Goal: Task Accomplishment & Management: Manage account settings

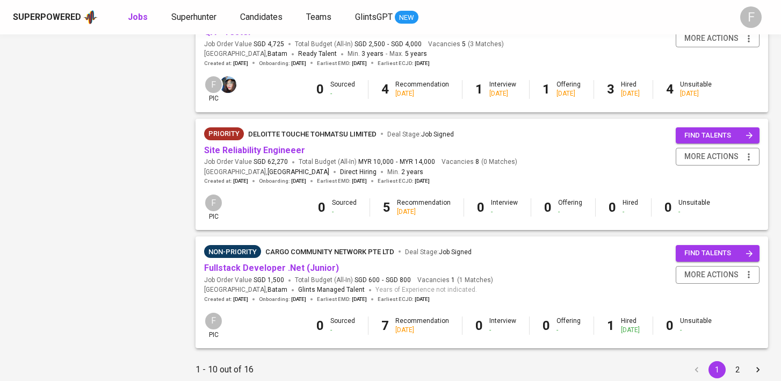
scroll to position [1027, 0]
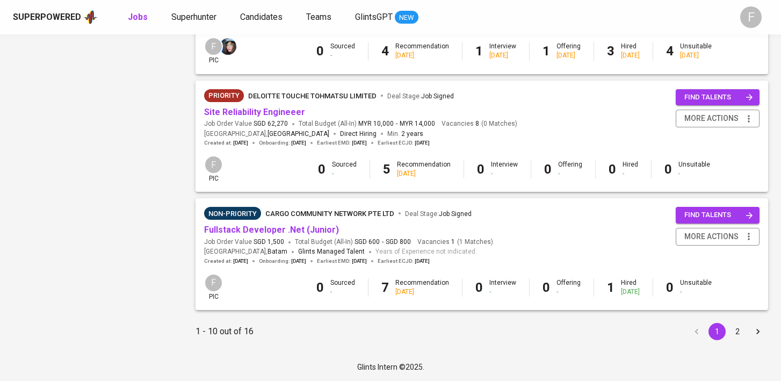
click at [742, 333] on button "2" at bounding box center [737, 331] width 17 height 17
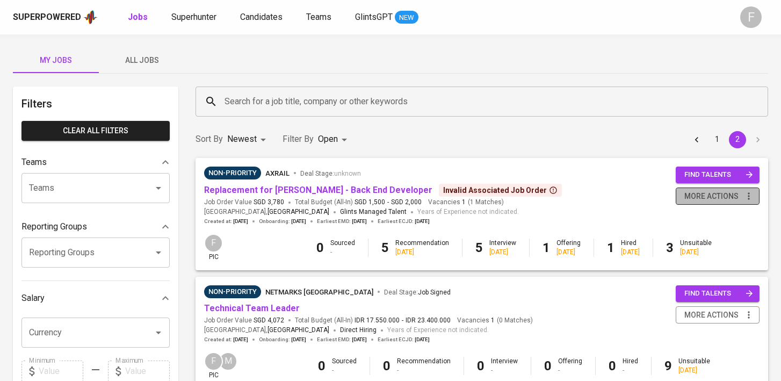
click at [714, 200] on span "more actions" at bounding box center [712, 196] width 54 height 13
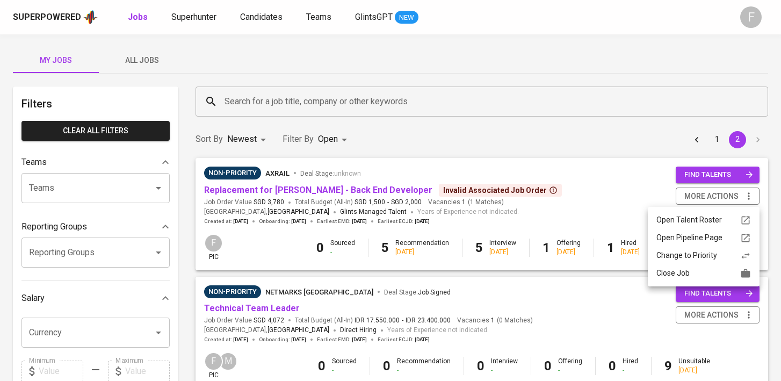
click at [679, 278] on div "Close Job" at bounding box center [704, 273] width 95 height 11
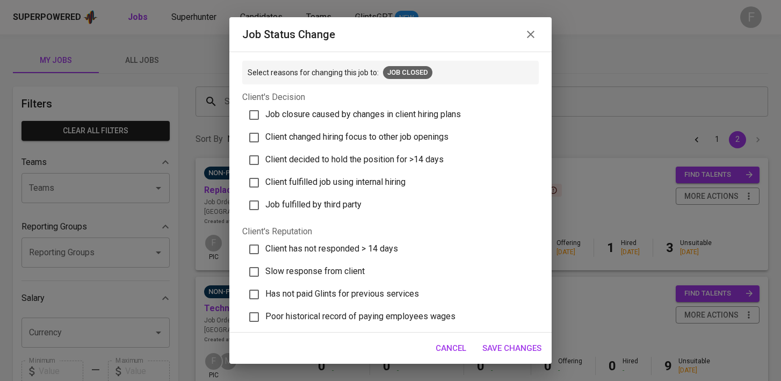
scroll to position [332, 0]
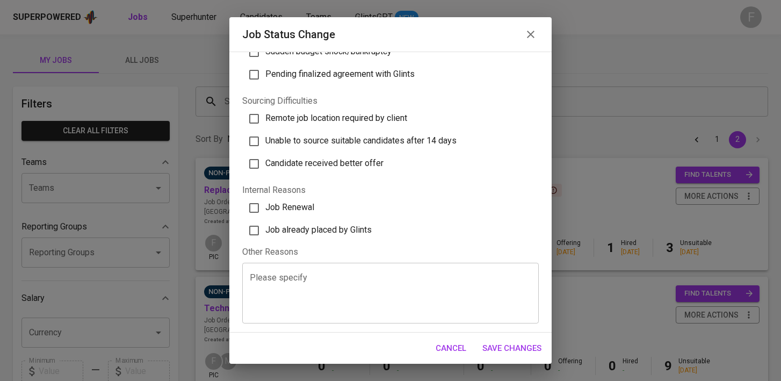
click at [363, 234] on span "Job already placed by Glints" at bounding box center [318, 230] width 106 height 10
click at [265, 234] on input "Job already placed by Glints" at bounding box center [254, 230] width 23 height 23
checkbox input "true"
click at [534, 345] on span "Save Changes" at bounding box center [512, 348] width 59 height 14
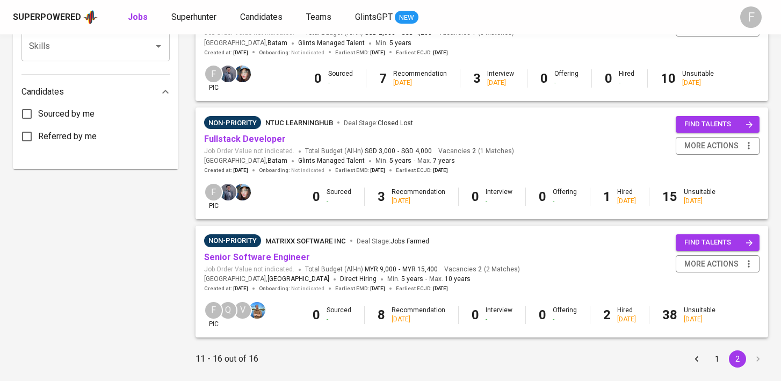
scroll to position [533, 0]
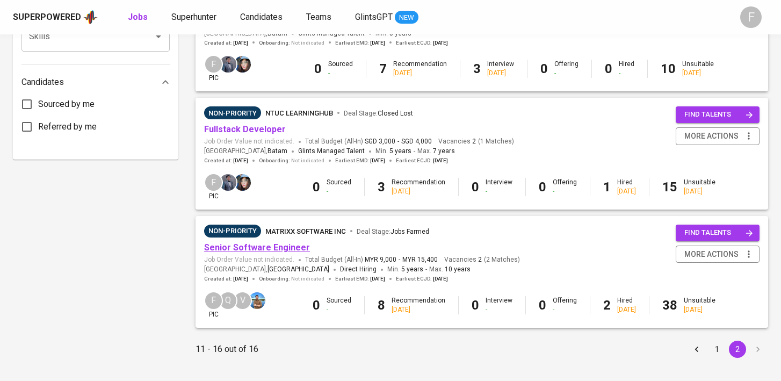
click at [266, 251] on link "Senior Software Engineer" at bounding box center [257, 247] width 106 height 10
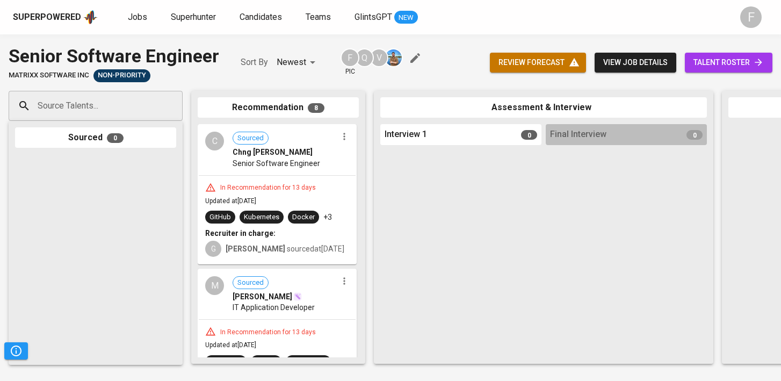
click at [729, 61] on span "talent roster" at bounding box center [729, 62] width 70 height 13
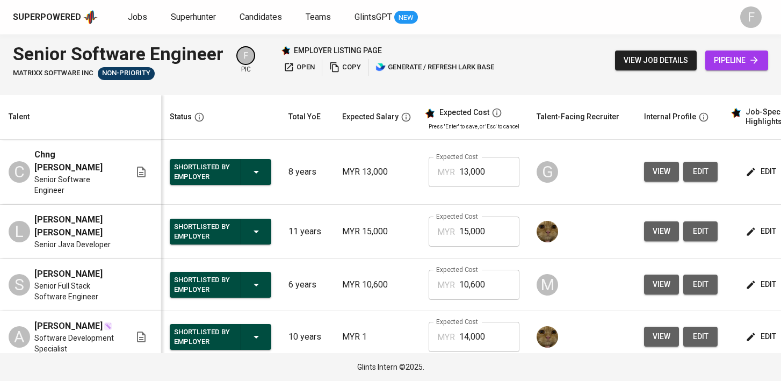
scroll to position [0, 139]
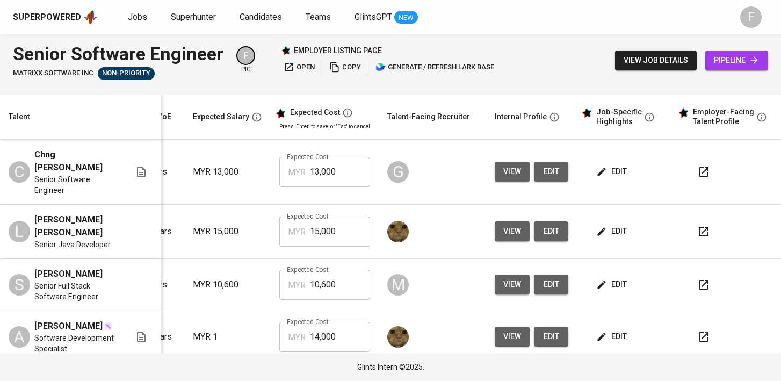
click at [697, 166] on icon "button" at bounding box center [703, 172] width 13 height 13
